Goal: Task Accomplishment & Management: Complete application form

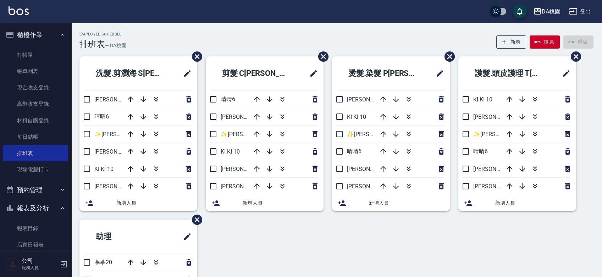
click at [258, 244] on div "洗髮.剪瀏海 S班 桑妮8 晴晴6 ✨GARY蓋瑞 ✨16 愛莉絲3 KI KI 10 琳達5 新增人員 剪髮 C班 晴晴6 琳達5 ✨GARY蓋瑞 ✨16 …" at bounding box center [332, 210] width 523 height 309
click at [312, 249] on div "洗髮.剪瀏海 S班 桑妮8 晴晴6 ✨GARY蓋瑞 ✨16 愛莉絲3 KI KI 10 琳達5 新增人員 剪髮 C班 晴晴6 琳達5 ✨GARY蓋瑞 ✨16 …" at bounding box center [332, 210] width 523 height 309
click at [324, 246] on div "洗髮.剪瀏海 S班 桑妮8 晴晴6 ✨GARY蓋瑞 ✨16 愛莉絲3 KI KI 10 琳達5 新增人員 剪髮 C班 晴晴6 琳達5 ✨GARY蓋瑞 ✨16 …" at bounding box center [332, 210] width 523 height 309
click at [272, 31] on div "Employee Schedule 排班表 — DA桃園 新增 復原 重做 洗髮.剪瀏海 S班 桑妮8 晴晴6 ✨GARY蓋瑞 ✨16 愛莉絲3 KI KI …" at bounding box center [336, 196] width 531 height 346
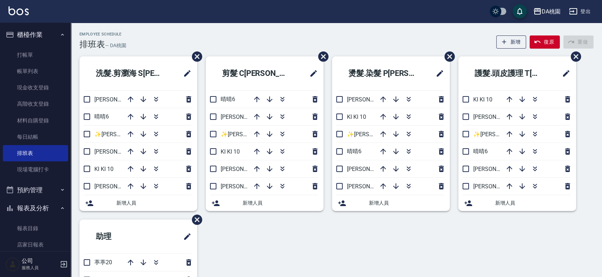
click at [349, 30] on div "Employee Schedule 排班表 — DA桃園 新增 復原 重做 洗髮.剪瀏海 S班 桑妮8 晴晴6 ✨GARY蓋瑞 ✨16 愛莉絲3 KI KI …" at bounding box center [336, 196] width 531 height 346
click at [258, 249] on div "洗髮.剪瀏海 S班 桑妮8 晴晴6 ✨GARY蓋瑞 ✨16 愛莉絲3 KI KI 10 琳達5 新增人員 剪髮 C班 晴晴6 琳達5 ✨GARY蓋瑞 ✨16 …" at bounding box center [332, 210] width 523 height 309
click at [330, 250] on div "洗髮.剪瀏海 S班 桑妮8 晴晴6 ✨GARY蓋瑞 ✨16 愛莉絲3 KI KI 10 琳達5 新增人員 剪髮 C班 晴晴6 琳達5 ✨GARY蓋瑞 ✨16 …" at bounding box center [332, 210] width 523 height 309
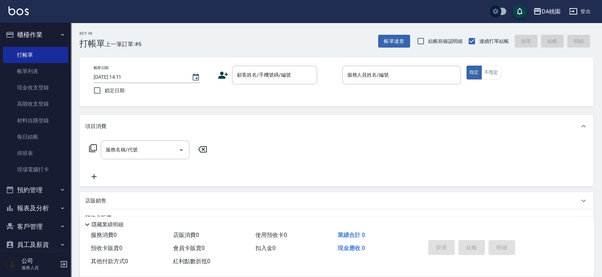
click at [334, 95] on div "帳單日期 [DATE] 14:11 鎖定日期 顧客姓名/手機號碼/編號 顧客姓名/手機號碼/編號 服務人員姓名/編號 服務人員姓名/編號 指定 不指定" at bounding box center [336, 82] width 497 height 32
click at [42, 73] on link "帳單列表" at bounding box center [35, 71] width 65 height 16
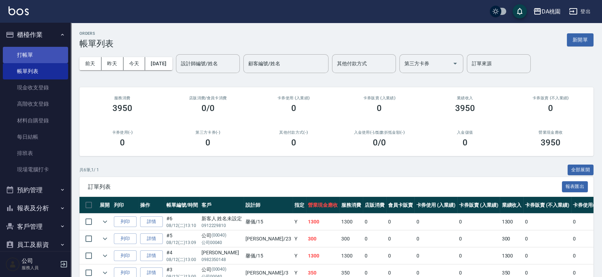
click at [33, 54] on link "打帳單" at bounding box center [35, 55] width 65 height 16
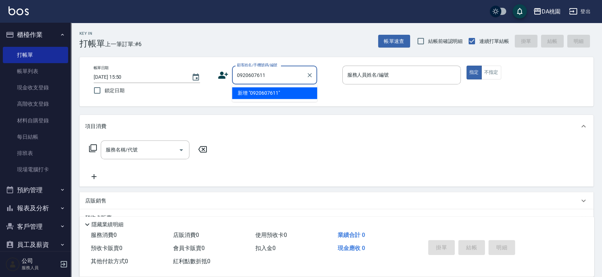
type input "0920607611"
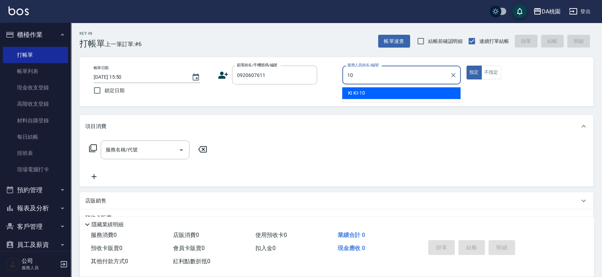
type input "KI KI -10"
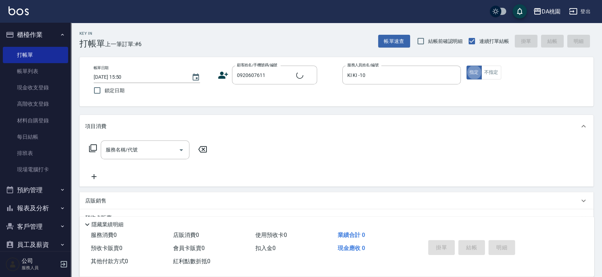
type button "true"
type input "無名字/0920607611/null"
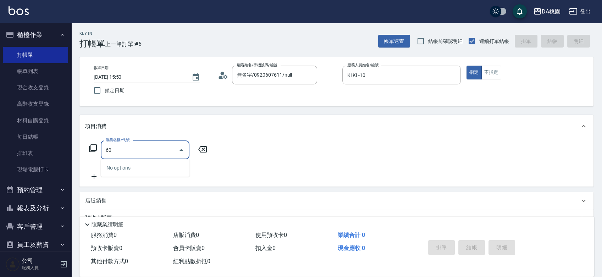
type input "608"
type input "120"
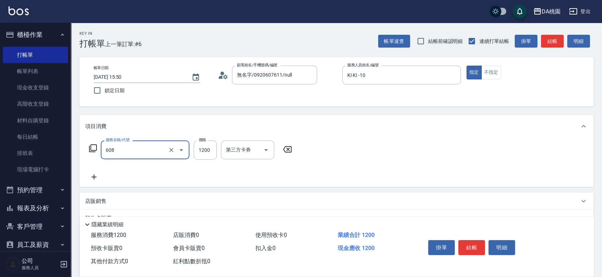
type input "鱗脂質護髮(608)"
type input "1"
type input "0"
type input "150"
type input "10"
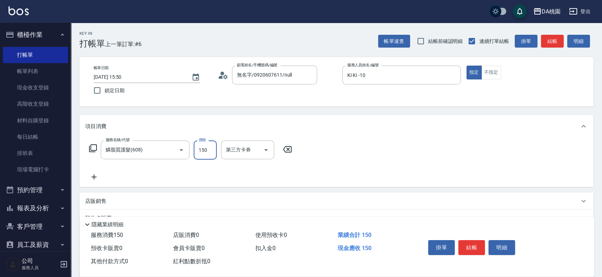
type input "1500"
type input "150"
type input "1500"
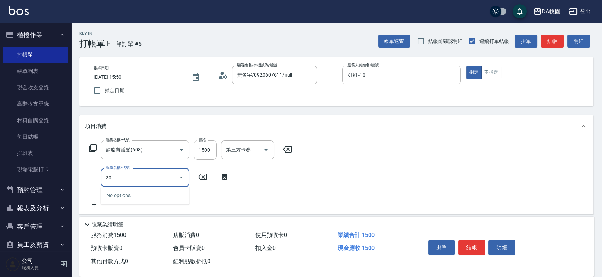
type input "200"
type input "300"
type input "離子燙(200)"
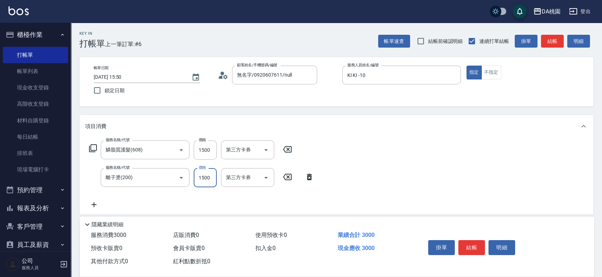
type input "1"
type input "150"
type input "180"
type input "160"
type input "1800"
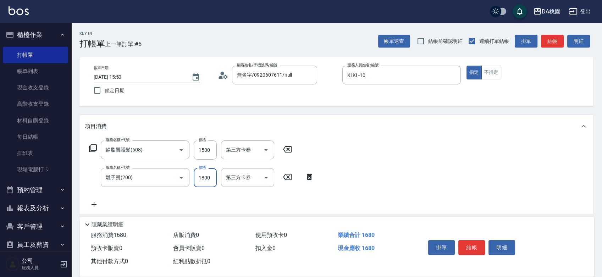
type input "330"
type input "1800"
click at [476, 244] on button "結帳" at bounding box center [472, 247] width 27 height 15
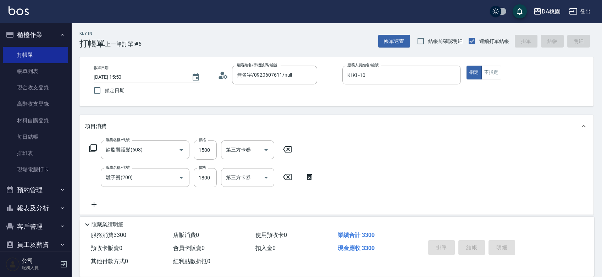
type input "[DATE] 16:00"
type input "0"
